Goal: Information Seeking & Learning: Learn about a topic

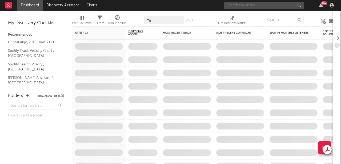
click at [239, 3] on input "text" at bounding box center [264, 5] width 80 height 7
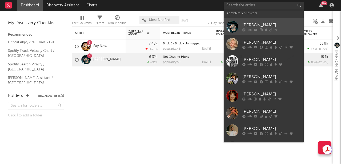
click at [270, 26] on div "[PERSON_NAME]" at bounding box center [271, 25] width 59 height 6
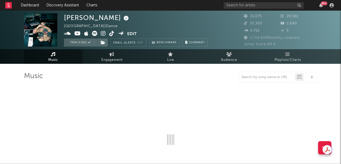
select select "6m"
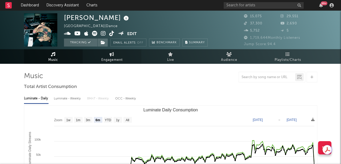
click at [110, 59] on span "Engagement" at bounding box center [111, 60] width 21 height 6
select select "1w"
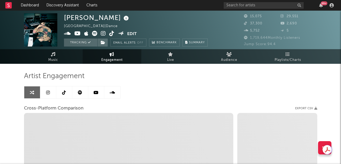
click at [47, 92] on icon at bounding box center [48, 93] width 4 height 4
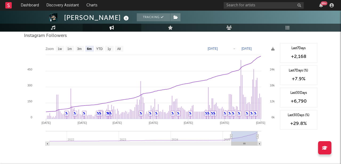
scroll to position [588, 0]
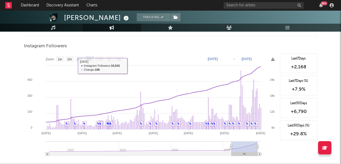
click at [59, 58] on text "1w" at bounding box center [60, 60] width 4 height 4
select select "1w"
type input "[DATE]"
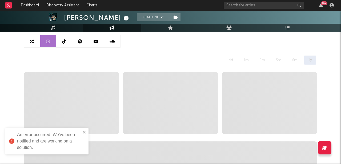
scroll to position [0, 0]
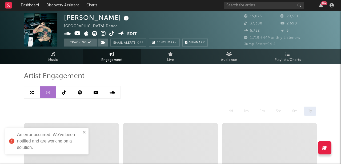
click at [64, 91] on icon at bounding box center [64, 93] width 4 height 4
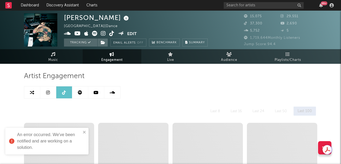
select select "6m"
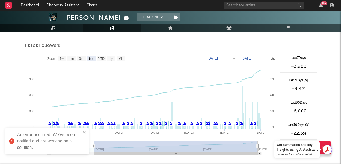
scroll to position [488, 0]
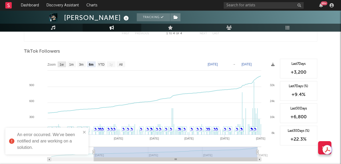
click at [59, 64] on rect at bounding box center [62, 65] width 9 height 6
select select "1w"
type input "[DATE]"
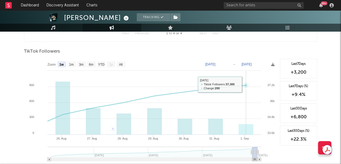
click at [233, 99] on rect at bounding box center [150, 112] width 253 height 107
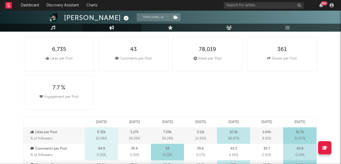
scroll to position [0, 0]
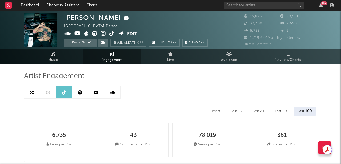
click at [95, 93] on icon at bounding box center [96, 93] width 5 height 4
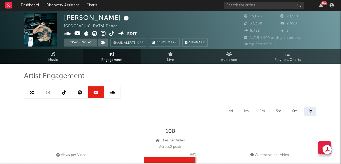
select select "6m"
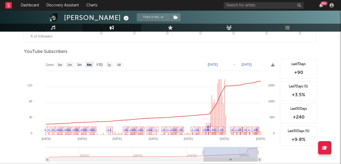
scroll to position [428, 0]
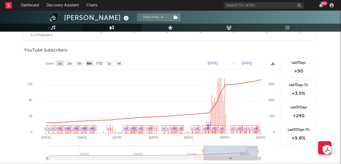
click at [58, 62] on text "1w" at bounding box center [60, 64] width 4 height 4
select select "1w"
type input "[DATE]"
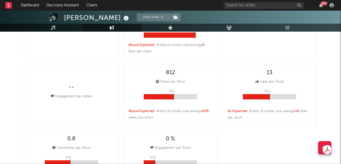
scroll to position [0, 0]
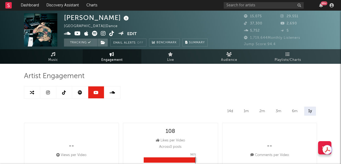
click at [77, 94] on link at bounding box center [80, 93] width 16 height 12
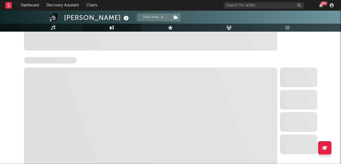
scroll to position [172, 0]
select select "6m"
select select "1w"
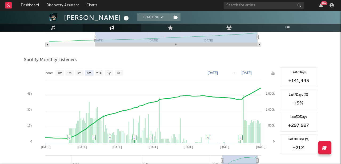
scroll to position [176, 0]
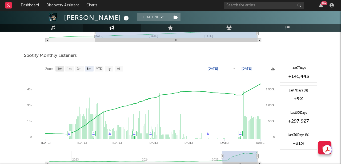
click at [60, 70] on text "1w" at bounding box center [59, 69] width 4 height 4
select select "1w"
type input "[DATE]"
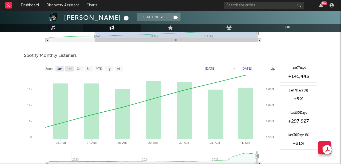
drag, startPoint x: 69, startPoint y: 69, endPoint x: 87, endPoint y: 68, distance: 18.4
click at [69, 69] on text "1m" at bounding box center [69, 69] width 5 height 4
select select "1m"
type input "[DATE]"
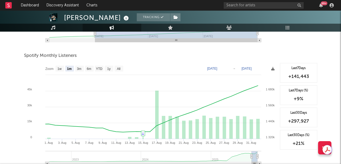
click at [272, 70] on icon at bounding box center [272, 68] width 3 height 3
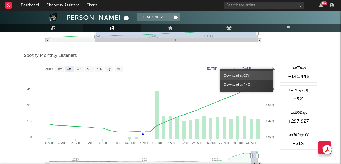
click at [250, 76] on span "Download as CSV" at bounding box center [246, 75] width 53 height 9
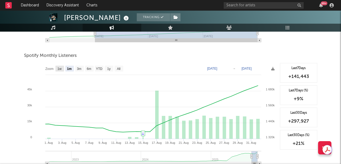
click at [58, 70] on text "1w" at bounding box center [59, 69] width 4 height 4
select select "1w"
type input "[DATE]"
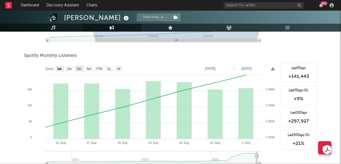
click at [80, 69] on text "3m" at bounding box center [79, 69] width 5 height 4
select select "3m"
type input "[DATE]"
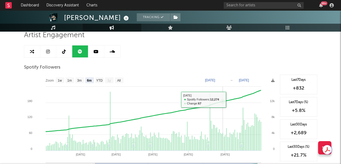
scroll to position [41, 0]
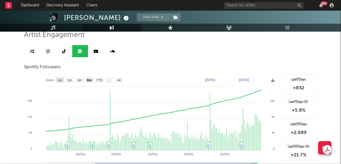
click at [56, 80] on rect at bounding box center [60, 80] width 9 height 6
select select "1w"
type input "[DATE]"
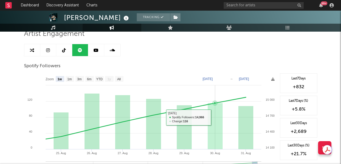
scroll to position [43, 0]
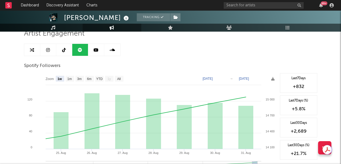
click at [109, 50] on link at bounding box center [112, 50] width 16 height 12
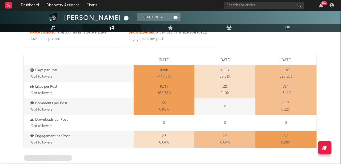
select select "6m"
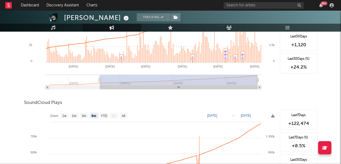
scroll to position [333, 0]
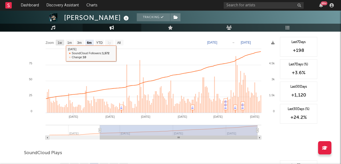
click at [63, 42] on rect at bounding box center [60, 43] width 9 height 6
select select "1w"
type input "[DATE]"
